Goal: Subscribe to service/newsletter: Subscribe to service/newsletter

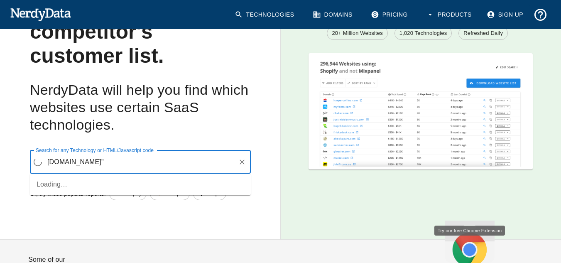
scroll to position [72, 0]
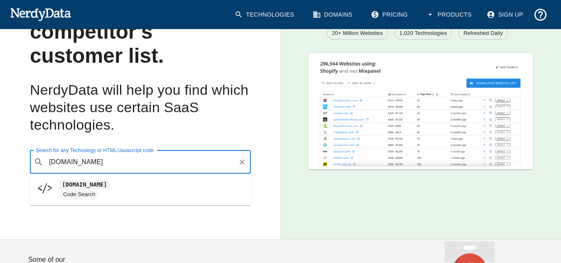
click at [146, 196] on span "Code Search" at bounding box center [152, 194] width 184 height 10
type input "[DOMAIN_NAME]"
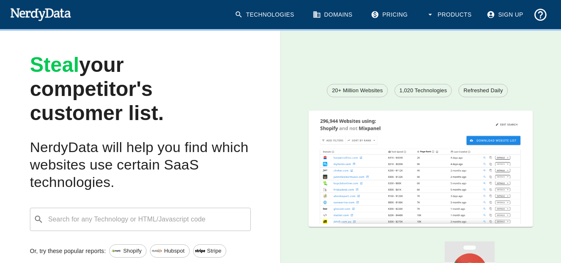
scroll to position [0, 0]
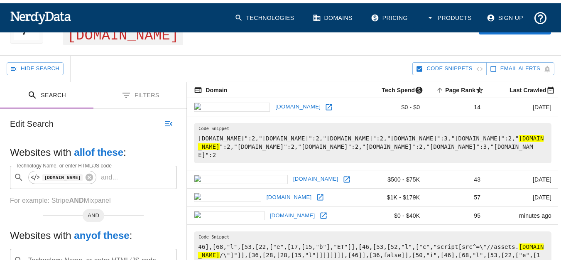
scroll to position [51, 0]
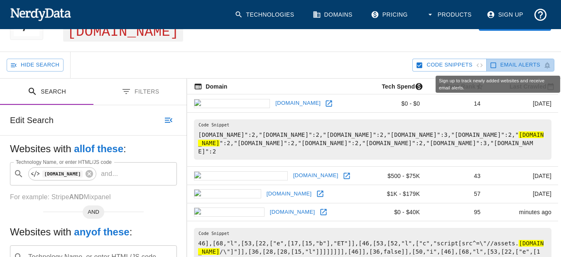
click at [527, 68] on span "Email Alerts" at bounding box center [520, 65] width 40 height 10
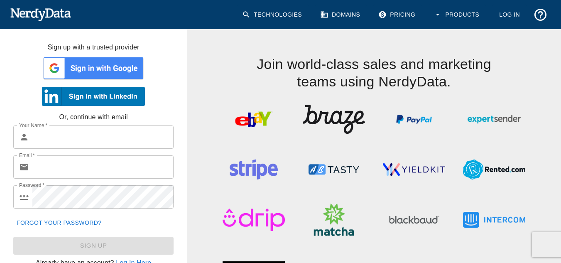
click at [104, 64] on img at bounding box center [93, 68] width 103 height 25
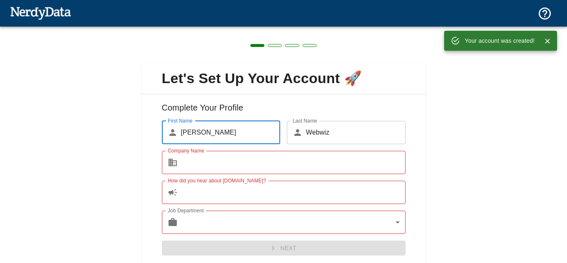
scroll to position [20, 0]
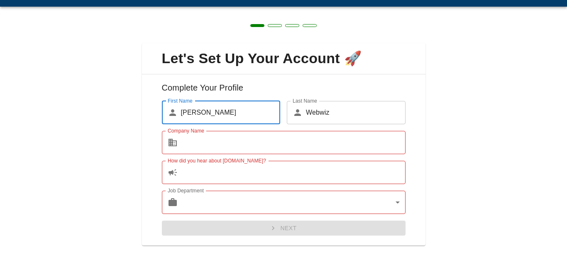
click at [335, 148] on input "Company Name" at bounding box center [293, 142] width 225 height 23
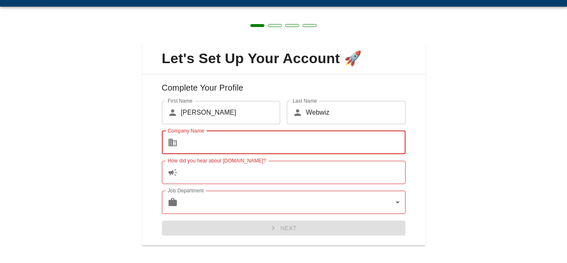
click at [310, 137] on input "Company Name" at bounding box center [293, 142] width 225 height 23
click at [305, 141] on input "Company Name" at bounding box center [293, 142] width 225 height 23
type input "[PERSON_NAME]"
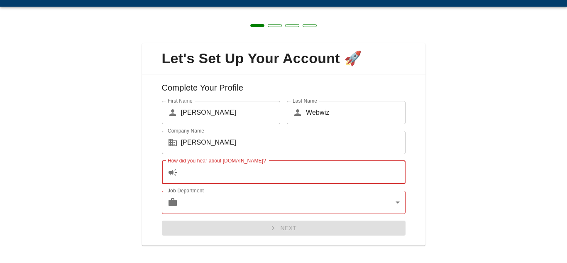
click at [264, 166] on input "How did you hear about [DOMAIN_NAME]?" at bounding box center [293, 172] width 225 height 23
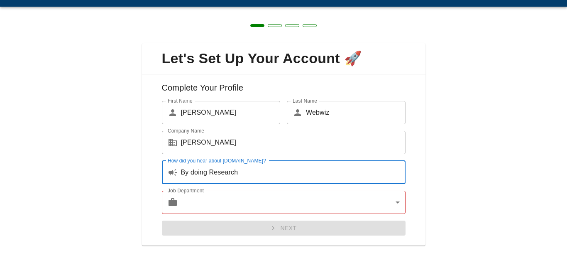
click at [192, 174] on input "By doing Research" at bounding box center [293, 172] width 225 height 23
type input "By Doing Research"
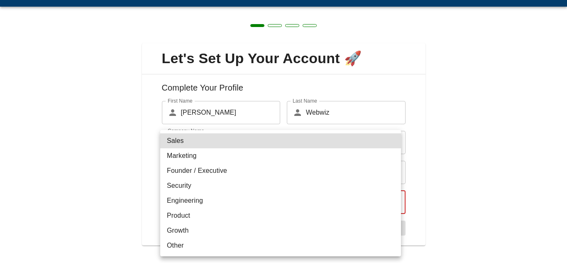
click at [206, 29] on body "Technologies Domains Pricing Products Create a Report Create a list of websites…" at bounding box center [283, 14] width 567 height 29
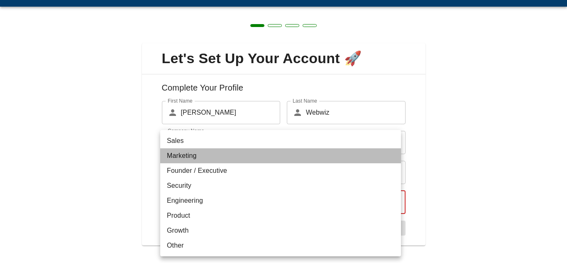
click at [195, 153] on li "Marketing" at bounding box center [280, 155] width 241 height 15
type input "marketing"
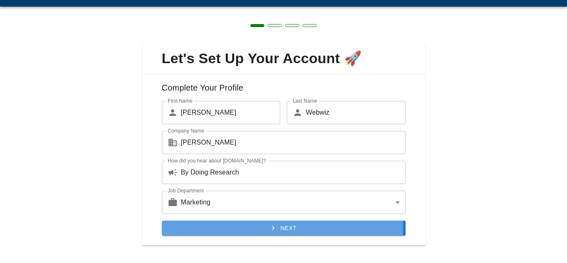
click at [215, 225] on button "Next" at bounding box center [284, 228] width 244 height 15
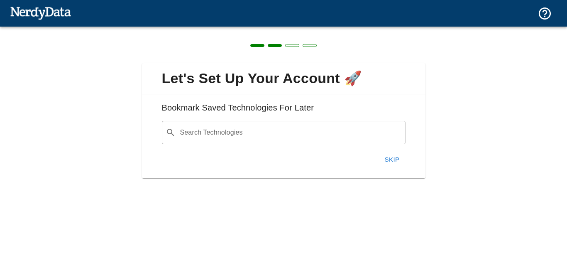
scroll to position [0, 0]
click at [245, 135] on input "Search Technologies" at bounding box center [290, 133] width 223 height 16
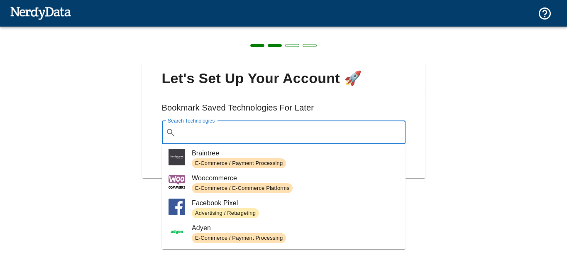
scroll to position [127, 0]
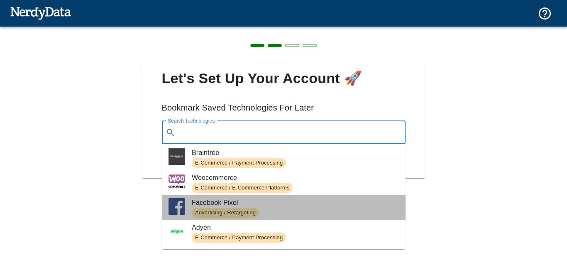
click at [311, 196] on li "Facebook Pixel Advertising / Retargeting" at bounding box center [284, 207] width 244 height 25
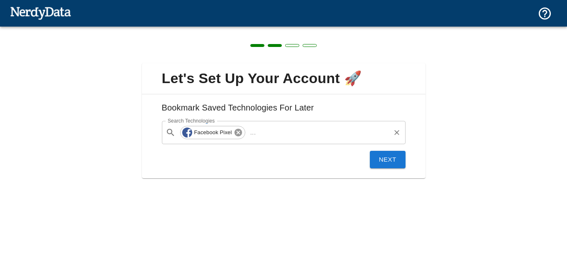
click at [237, 128] on icon at bounding box center [238, 132] width 9 height 9
click at [237, 128] on input "Search Technologies" at bounding box center [290, 133] width 223 height 16
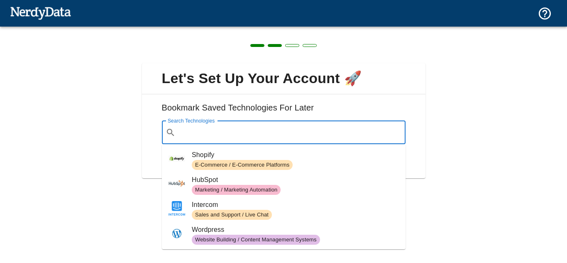
paste input "[DOMAIN_NAME]""
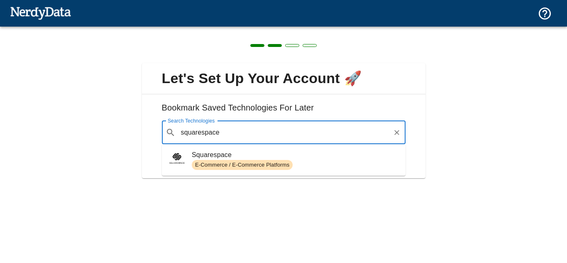
click at [218, 153] on span "Squarespace" at bounding box center [295, 155] width 207 height 10
type input "squarespace"
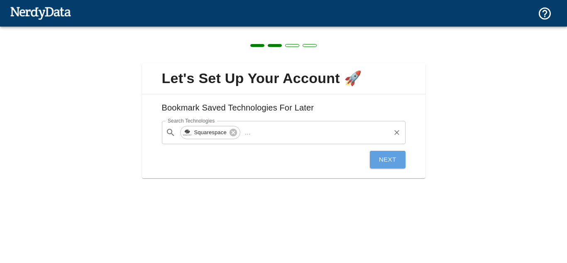
click at [375, 158] on button "Next" at bounding box center [388, 159] width 36 height 17
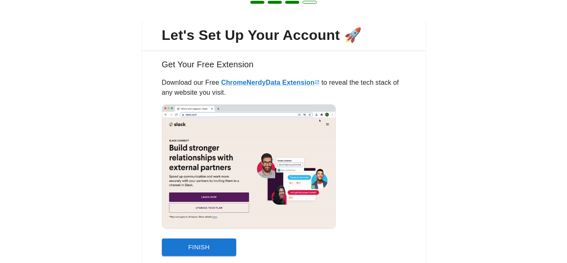
scroll to position [73, 0]
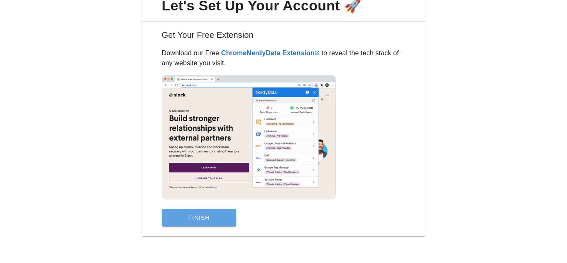
click at [218, 213] on button "Finish" at bounding box center [199, 217] width 75 height 17
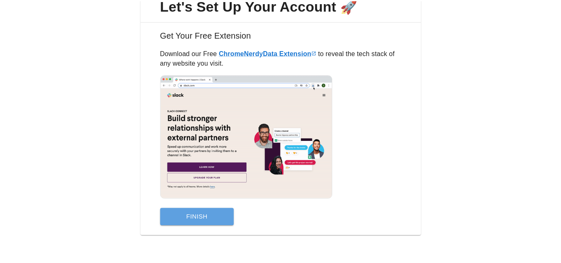
scroll to position [0, 0]
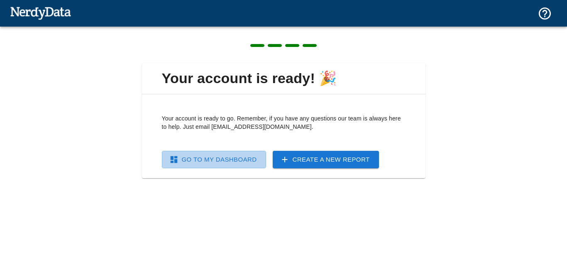
click at [226, 158] on link "Go To My Dashboard" at bounding box center [214, 159] width 104 height 17
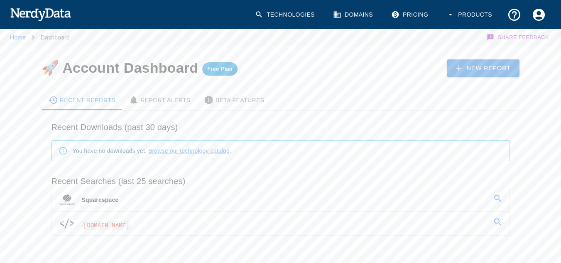
scroll to position [29, 0]
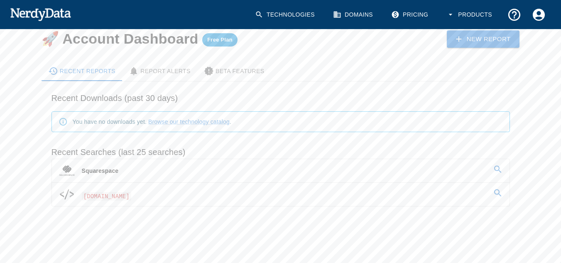
click at [168, 173] on link "Squarespace" at bounding box center [281, 170] width 458 height 23
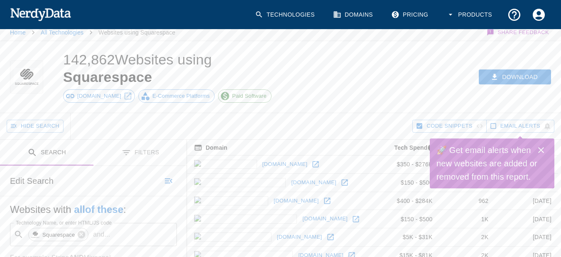
scroll to position [108, 0]
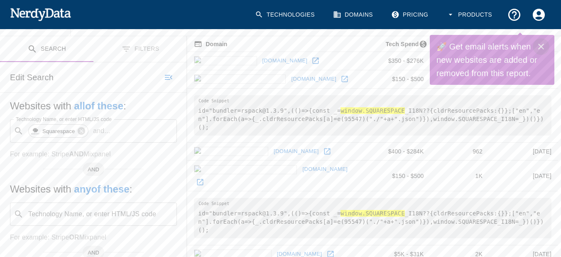
click at [537, 47] on icon "Close" at bounding box center [541, 47] width 10 height 10
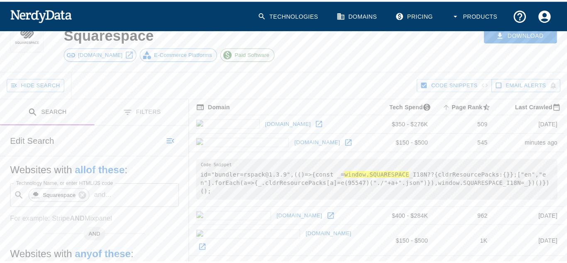
scroll to position [44, 0]
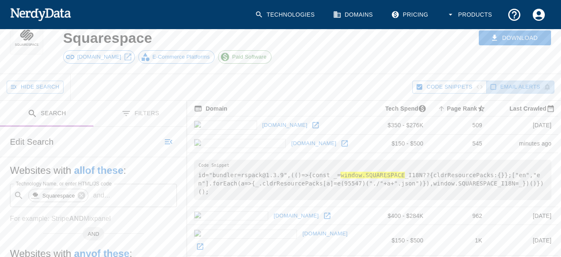
click at [495, 84] on icon "button" at bounding box center [493, 86] width 7 height 7
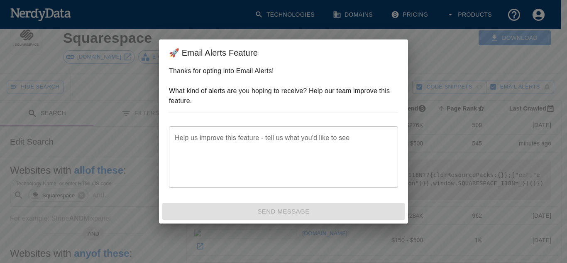
click at [448, 68] on div "🚀 Email Alerts Feature Thanks for opting into Email Alerts! What kind of alerts…" at bounding box center [283, 131] width 567 height 263
click at [384, 123] on div "Thanks for opting into Email Alerts! What kind of alerts are you hoping to rece…" at bounding box center [283, 132] width 249 height 133
click at [443, 56] on div "🚀 Email Alerts Feature Thanks for opting into Email Alerts! What kind of alerts…" at bounding box center [283, 131] width 567 height 263
click at [136, 143] on div "🚀 Email Alerts Feature Thanks for opting into Email Alerts! What kind of alerts…" at bounding box center [283, 131] width 567 height 263
